Goal: Navigation & Orientation: Find specific page/section

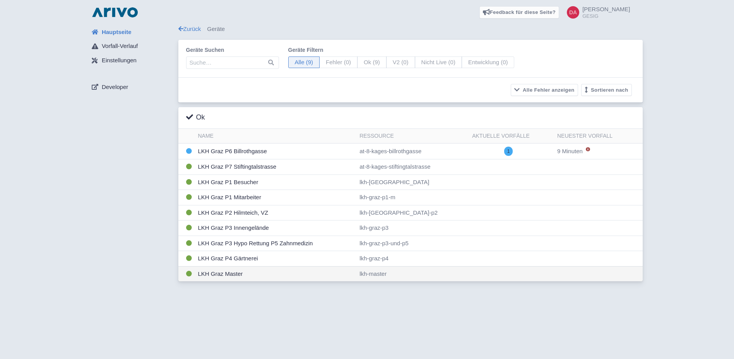
click at [251, 278] on td "LKH Graz Master" at bounding box center [276, 273] width 162 height 15
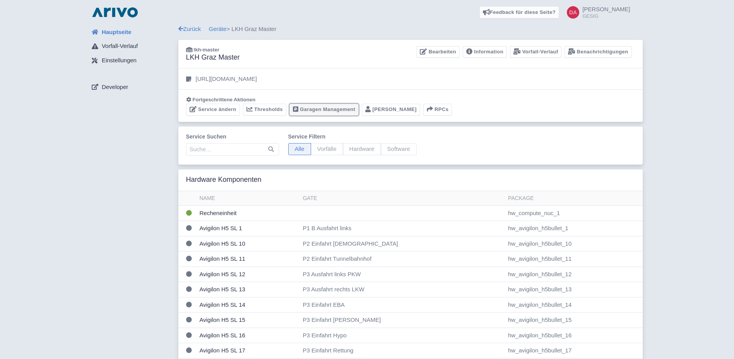
click at [320, 111] on link "Garagen Management" at bounding box center [323, 110] width 69 height 12
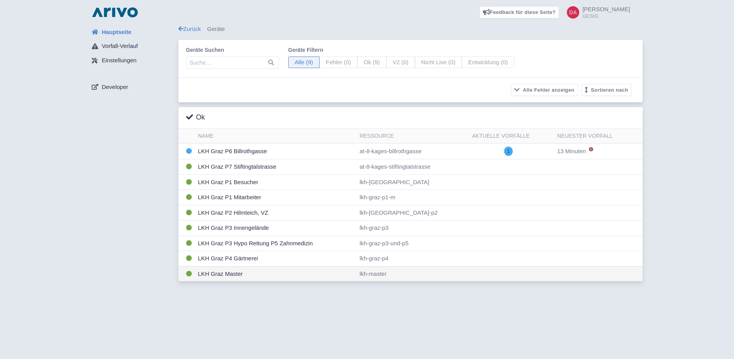
click at [257, 271] on td "LKH Graz Master" at bounding box center [276, 273] width 162 height 15
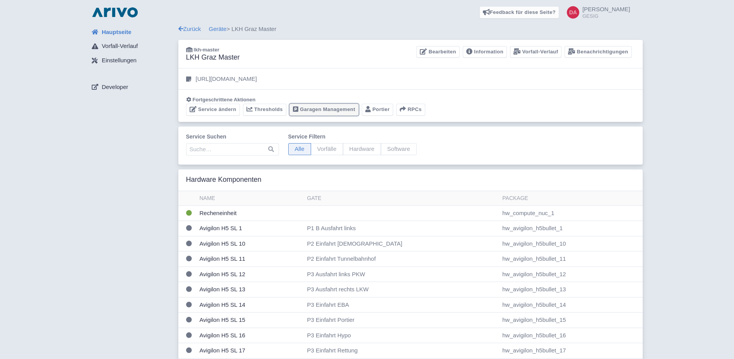
click at [331, 112] on link "Garagen Management" at bounding box center [323, 110] width 69 height 12
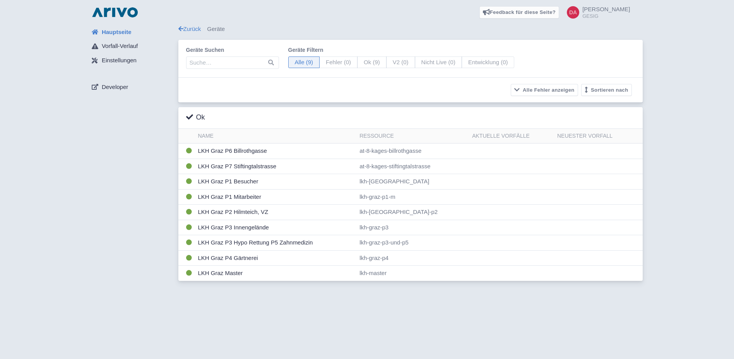
click at [121, 31] on span "Hauptseite" at bounding box center [117, 32] width 30 height 9
click at [241, 275] on td "LKH Graz Master" at bounding box center [276, 273] width 162 height 15
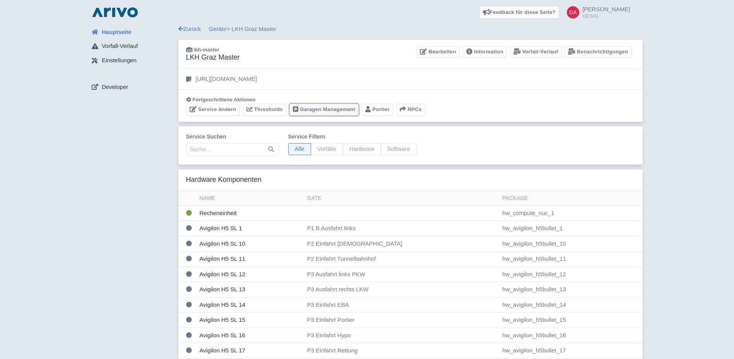
click at [329, 104] on link "Garagen Management" at bounding box center [323, 110] width 69 height 12
